Goal: Understand process/instructions: Learn how to perform a task or action

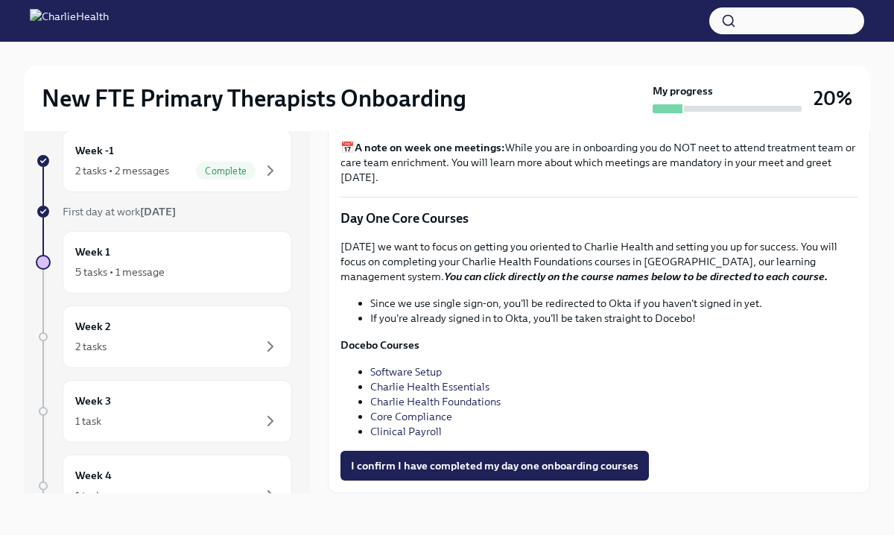
scroll to position [1968, 0]
click at [391, 372] on link "Software Setup" at bounding box center [406, 371] width 72 height 13
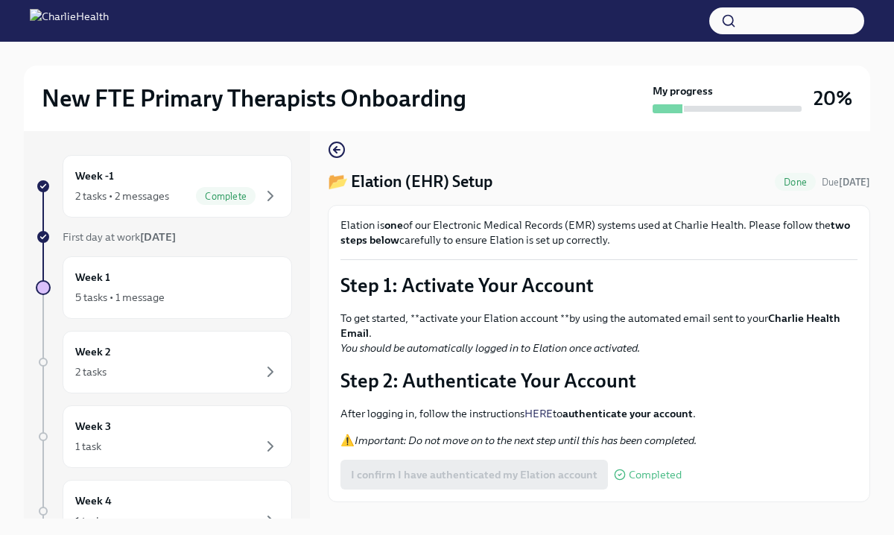
scroll to position [45, 0]
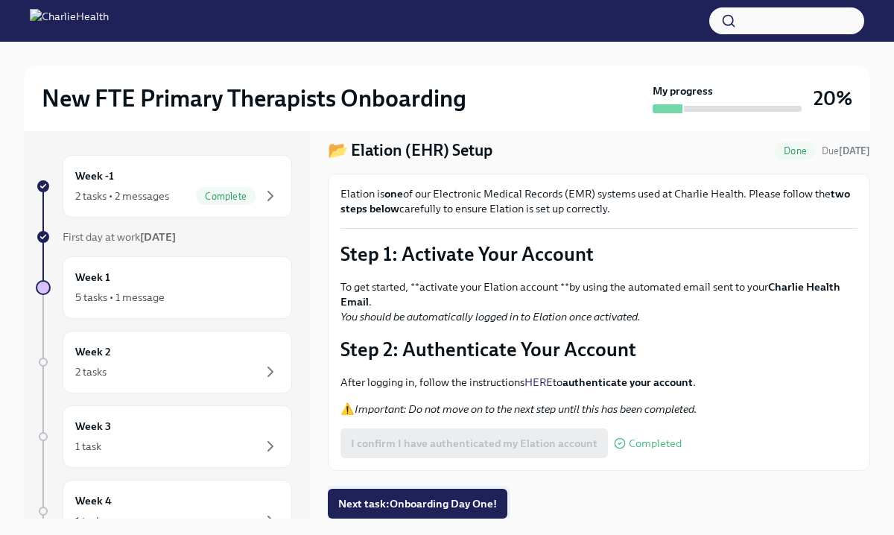
click at [464, 509] on span "Next task : Onboarding Day One!" at bounding box center [417, 503] width 159 height 15
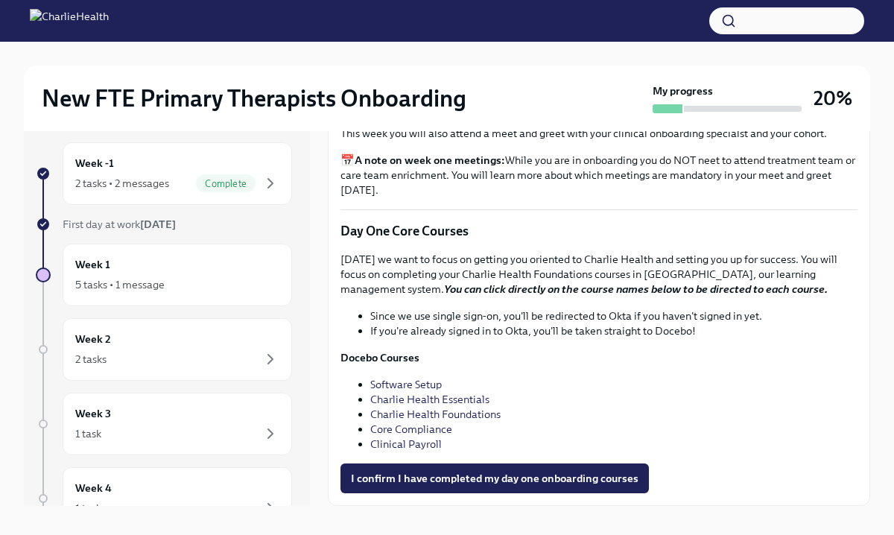
scroll to position [25, 0]
